Goal: Task Accomplishment & Management: Manage account settings

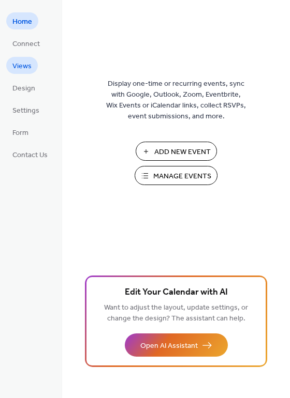
click at [26, 70] on span "Views" at bounding box center [21, 66] width 19 height 11
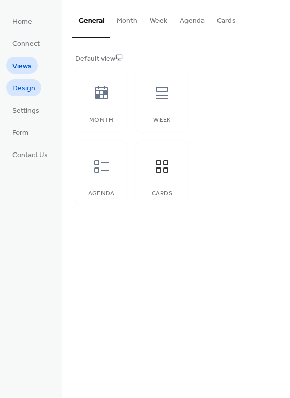
click at [25, 92] on span "Design" at bounding box center [23, 88] width 23 height 11
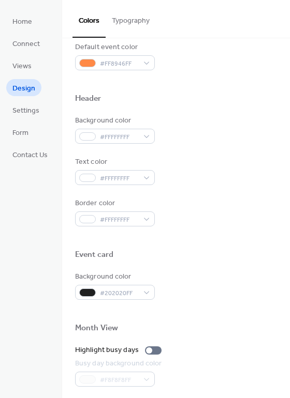
scroll to position [443, 0]
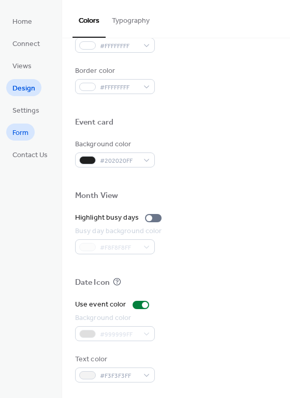
click at [23, 134] on span "Form" at bounding box center [20, 133] width 16 height 11
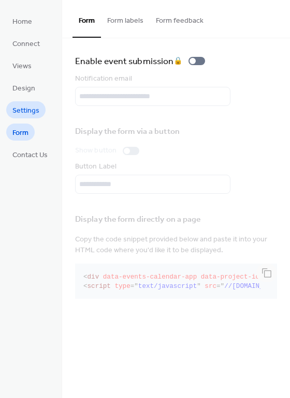
click at [21, 108] on span "Settings" at bounding box center [25, 110] width 27 height 11
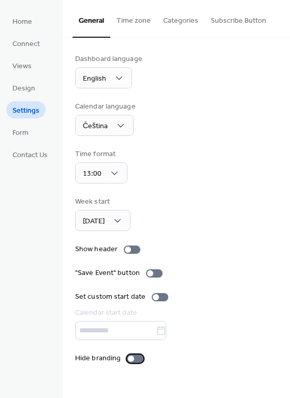
click at [130, 360] on div at bounding box center [131, 359] width 6 height 6
click at [27, 26] on span "Home" at bounding box center [22, 22] width 20 height 11
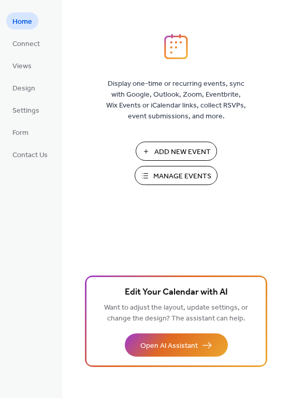
click at [178, 180] on span "Manage Events" at bounding box center [182, 176] width 58 height 11
click at [17, 130] on span "Form" at bounding box center [20, 133] width 16 height 11
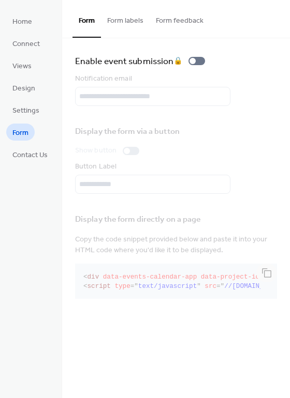
click at [129, 20] on button "Form labels" at bounding box center [125, 18] width 49 height 37
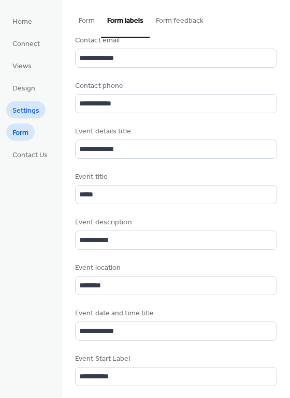
click at [34, 112] on span "Settings" at bounding box center [25, 110] width 27 height 11
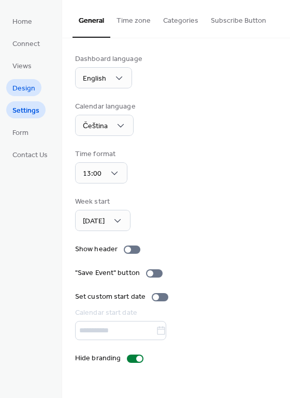
click at [28, 88] on span "Design" at bounding box center [23, 88] width 23 height 11
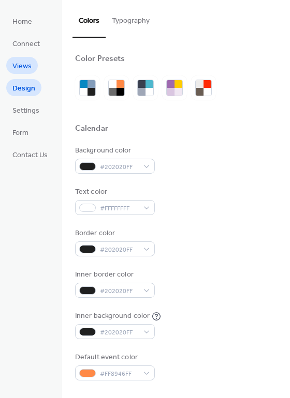
click at [27, 71] on span "Views" at bounding box center [21, 66] width 19 height 11
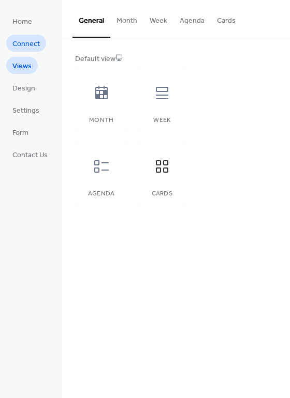
click at [12, 42] on span "Connect" at bounding box center [25, 44] width 27 height 11
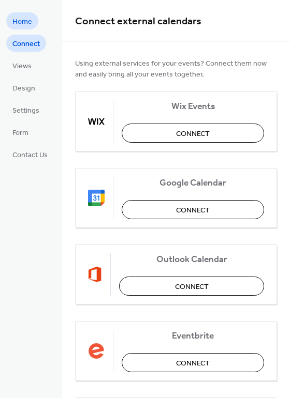
click at [27, 19] on span "Home" at bounding box center [22, 22] width 20 height 11
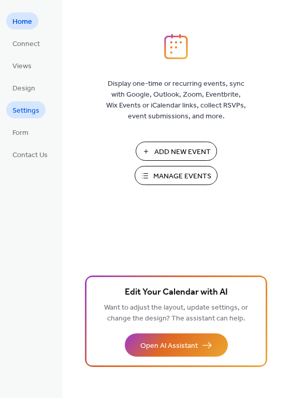
click at [26, 108] on span "Settings" at bounding box center [25, 110] width 27 height 11
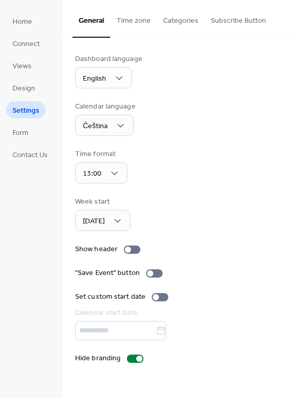
click at [230, 22] on button "Subscribe Button" at bounding box center [238, 18] width 68 height 37
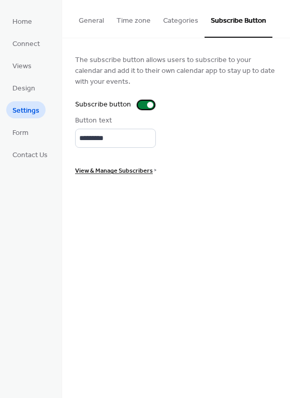
click at [140, 105] on div at bounding box center [146, 105] width 17 height 8
click at [140, 105] on div at bounding box center [142, 105] width 6 height 6
click at [140, 105] on div at bounding box center [146, 105] width 17 height 8
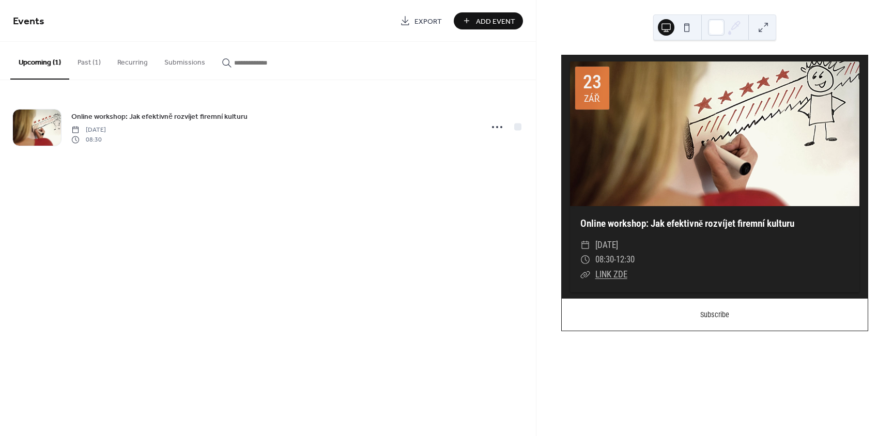
click at [690, 26] on button at bounding box center [687, 27] width 17 height 17
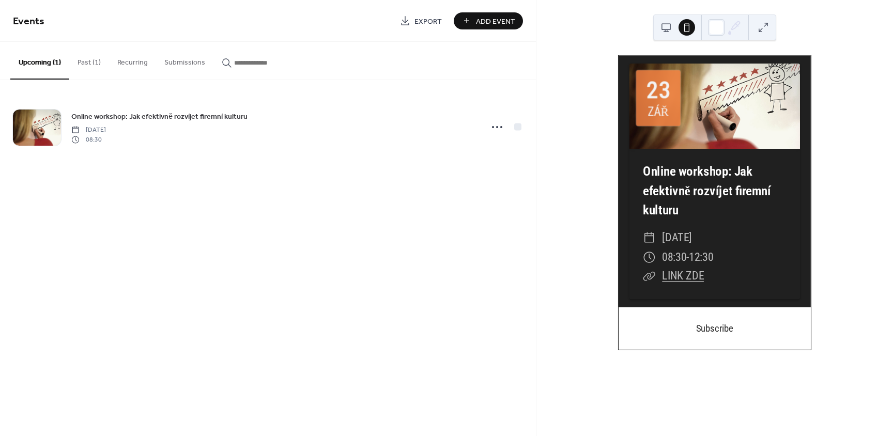
click at [669, 25] on button at bounding box center [666, 27] width 17 height 17
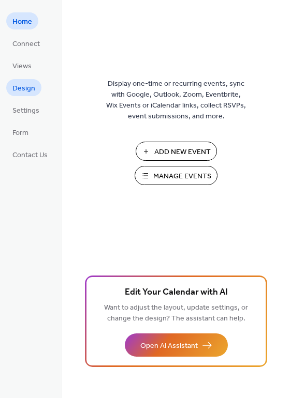
click at [20, 89] on span "Design" at bounding box center [23, 88] width 23 height 11
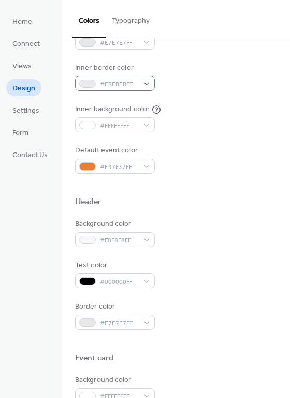
scroll to position [443, 0]
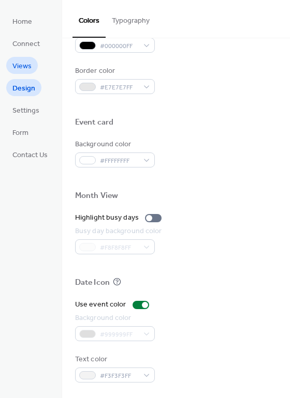
click at [25, 64] on span "Views" at bounding box center [21, 66] width 19 height 11
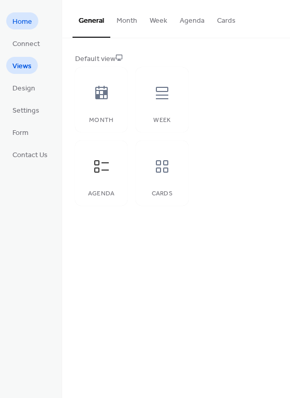
click at [27, 27] on span "Home" at bounding box center [22, 22] width 20 height 11
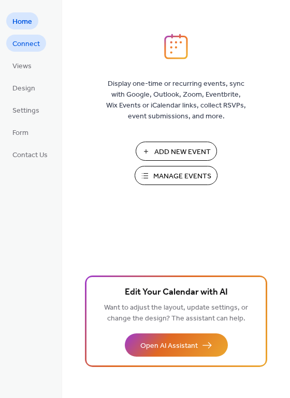
click at [21, 43] on span "Connect" at bounding box center [25, 44] width 27 height 11
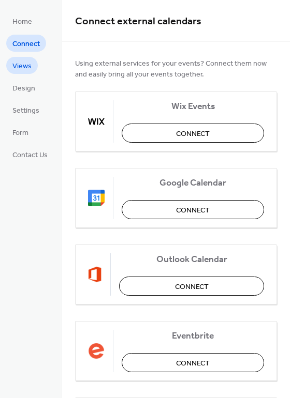
click at [22, 67] on span "Views" at bounding box center [21, 66] width 19 height 11
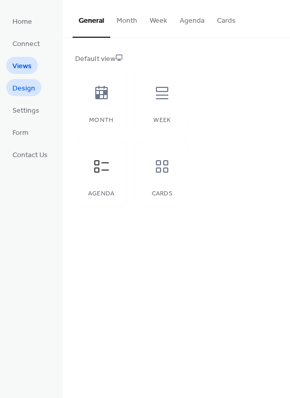
click at [23, 89] on span "Design" at bounding box center [23, 88] width 23 height 11
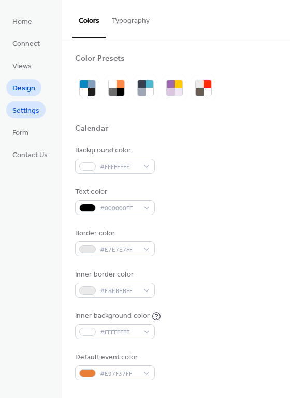
click at [22, 110] on span "Settings" at bounding box center [25, 110] width 27 height 11
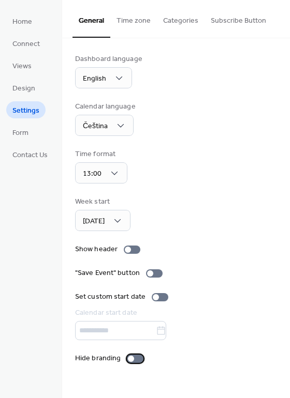
click at [131, 359] on div at bounding box center [131, 359] width 6 height 6
click at [230, 22] on button "Subscribe Button" at bounding box center [238, 18] width 68 height 37
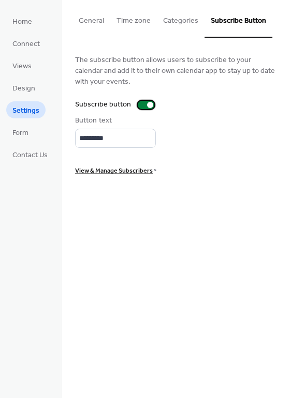
click at [142, 105] on div at bounding box center [146, 105] width 17 height 8
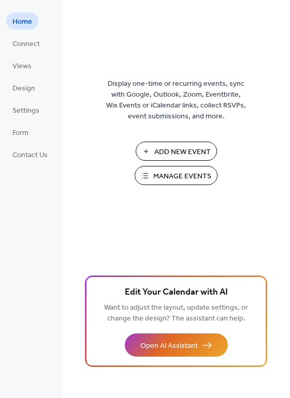
click at [176, 174] on span "Manage Events" at bounding box center [182, 176] width 58 height 11
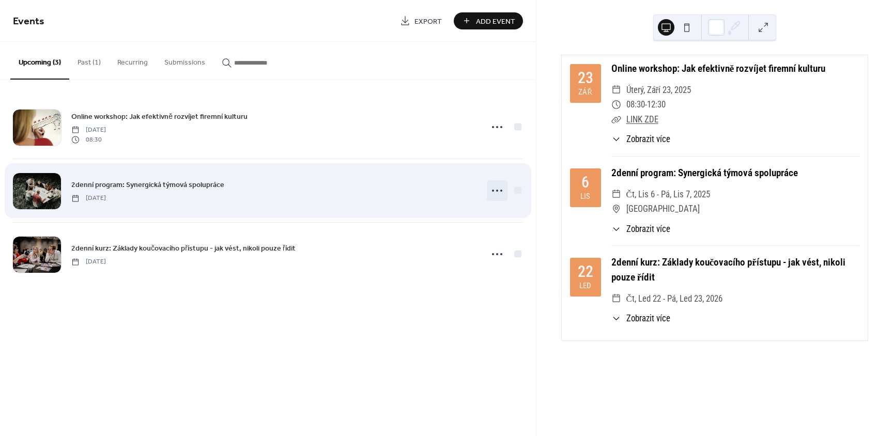
click at [500, 193] on icon at bounding box center [497, 191] width 17 height 17
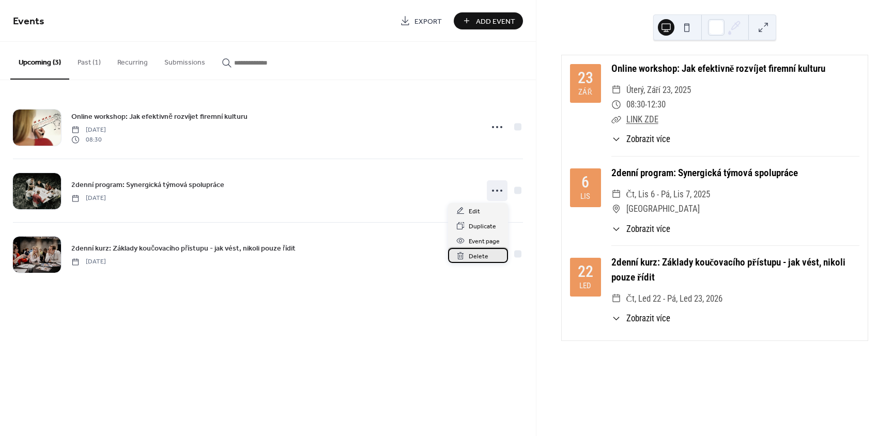
click at [483, 256] on span "Delete" at bounding box center [479, 256] width 20 height 11
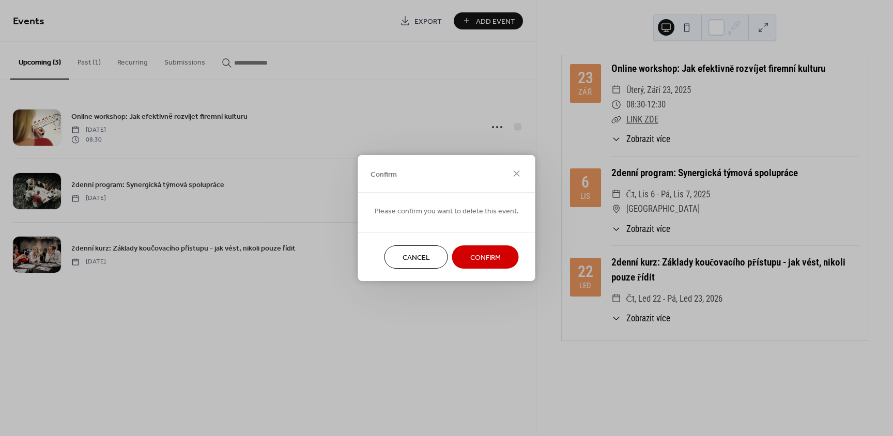
click at [480, 254] on span "Confirm" at bounding box center [485, 258] width 31 height 11
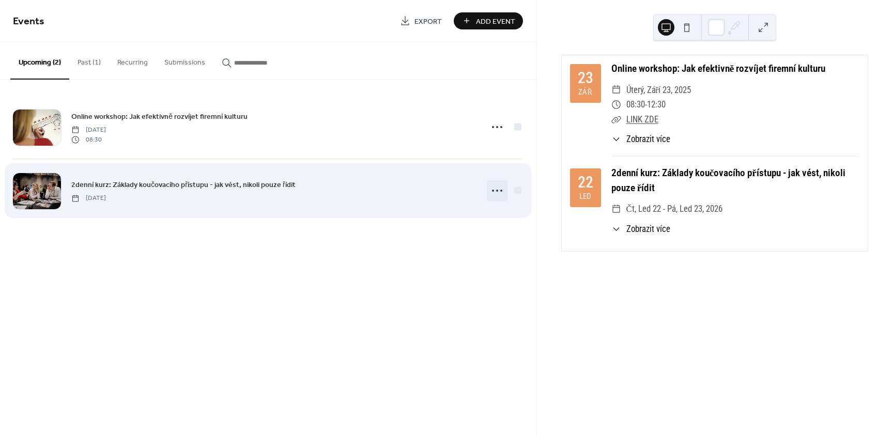
click at [496, 191] on circle at bounding box center [497, 191] width 2 height 2
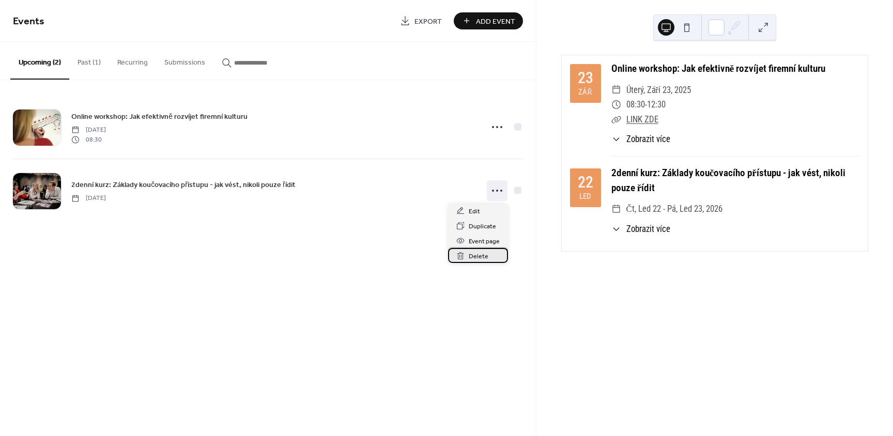
click at [481, 252] on span "Delete" at bounding box center [479, 256] width 20 height 11
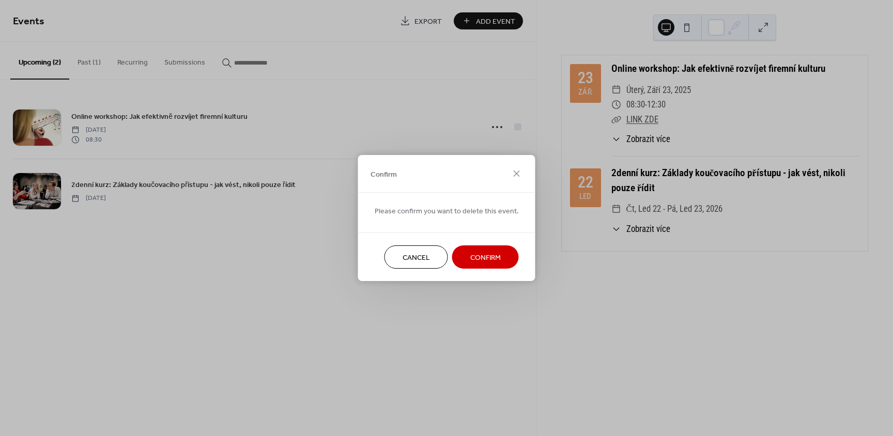
click at [476, 255] on span "Confirm" at bounding box center [485, 258] width 31 height 11
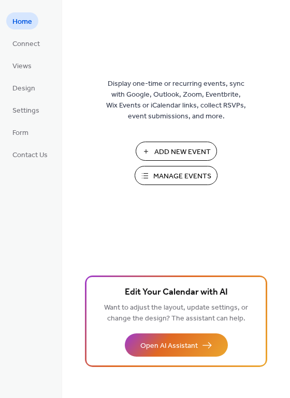
click at [170, 176] on span "Manage Events" at bounding box center [182, 176] width 58 height 11
